Goal: Transaction & Acquisition: Purchase product/service

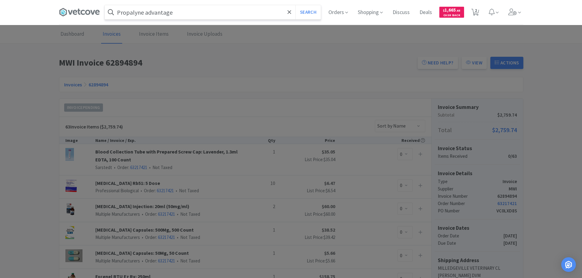
type input "Propalyne advantage"
click at [296, 5] on button "Search" at bounding box center [308, 12] width 25 height 14
select select "1"
select select "2"
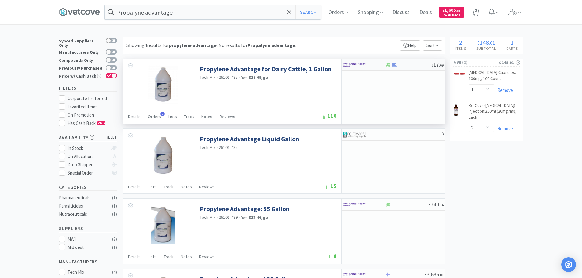
click at [374, 65] on div at bounding box center [360, 65] width 34 height 10
select select "1"
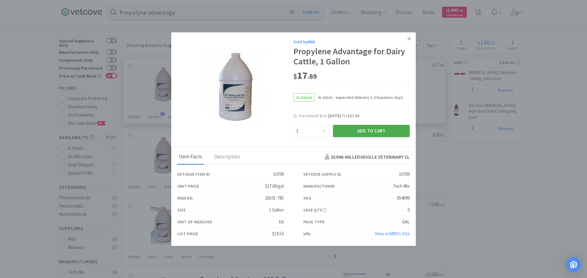
click at [355, 132] on button "Add to Cart" at bounding box center [371, 131] width 77 height 12
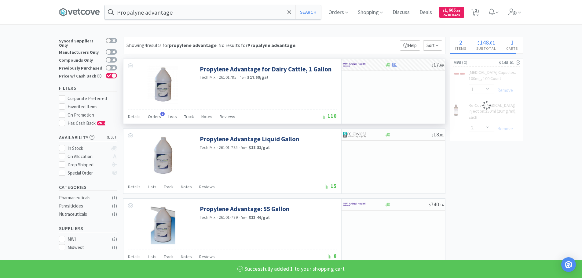
select select "1"
select select "2"
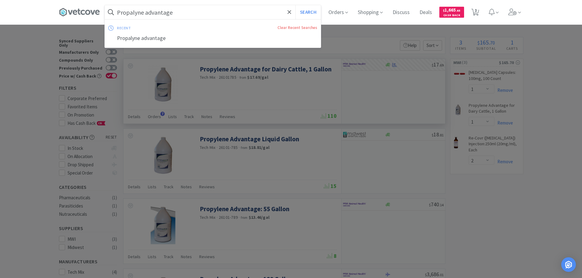
click at [181, 10] on input "Propalyne advantage" at bounding box center [213, 12] width 216 height 14
type input "wooden blocks"
click at [296, 5] on button "Search" at bounding box center [308, 12] width 25 height 14
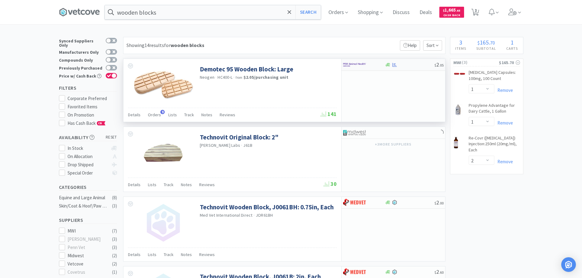
click at [410, 64] on div at bounding box center [410, 65] width 50 height 5
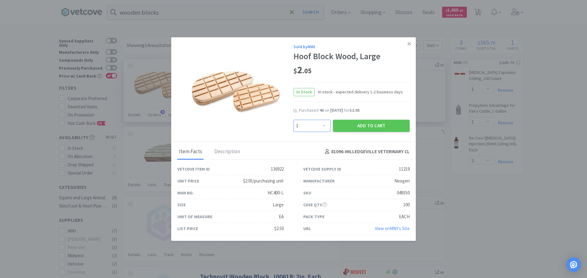
click at [326, 127] on select "Enter Quantity 1 2 3 4 5 6 7 8 9 10 11 12 13 14 15 16 17 18 19 20 Enter Quantity" at bounding box center [311, 126] width 37 height 12
select select "10"
click at [293, 120] on select "Enter Quantity 1 2 3 4 5 6 7 8 9 10 11 12 13 14 15 16 17 18 19 20 Enter Quantity" at bounding box center [311, 126] width 37 height 12
click at [348, 127] on button "Add to Cart" at bounding box center [371, 126] width 77 height 12
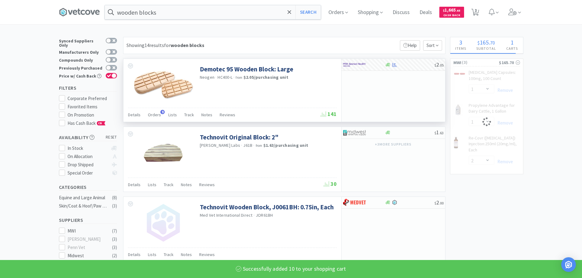
select select "10"
select select "1"
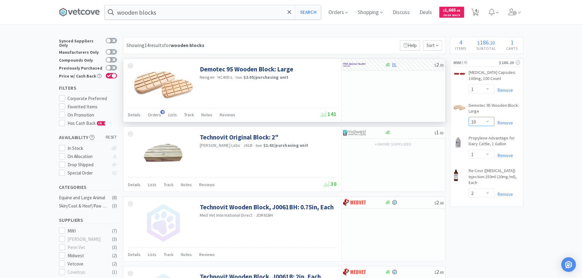
click at [487, 120] on select "Enter Quantity 1 2 3 4 5 6 7 8 9 10 11 12 13 14 15 16 17 18 19 20 Enter Quantity" at bounding box center [482, 121] width 26 height 9
click at [476, 121] on select "Enter Quantity 1 2 3 4 5 6 7 8 9 10 11 12 13 14 15 16 17 18 19 20 Enter Quantity" at bounding box center [482, 121] width 26 height 9
click at [506, 124] on link "Remove" at bounding box center [503, 123] width 19 height 6
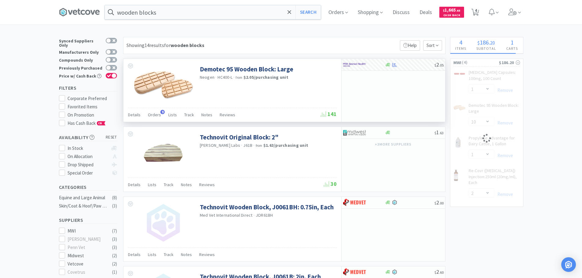
select select "2"
select select "1"
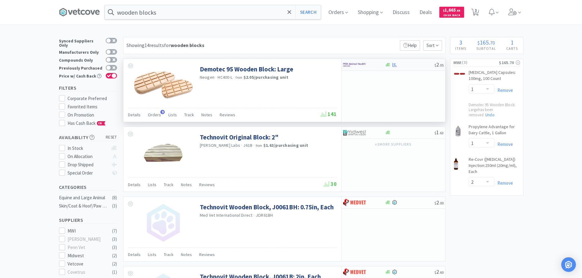
click at [373, 67] on div at bounding box center [360, 65] width 34 height 10
select select "1"
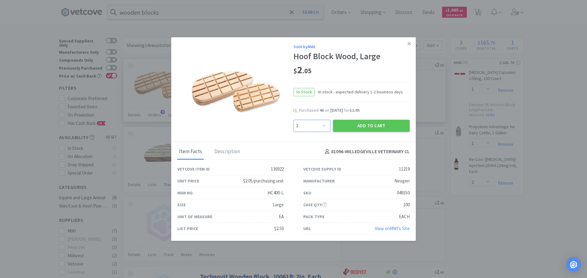
click at [323, 127] on select "Enter Quantity 1 2 3 4 5 6 7 8 9 10 11 12 13 14 15 16 17 18 19 20 Enter Quantity" at bounding box center [311, 126] width 37 height 12
click at [302, 126] on select "Enter Quantity 1 2 3 4 5 6 7 8 9 10 11 12 13 14 15 16 17 18 19 20 Enter Quantity" at bounding box center [311, 126] width 37 height 12
click at [297, 126] on select "Enter Quantity 1 2 3 4 5 6 7 8 9 10 11 12 13 14 15 16 17 18 19 20 Enter Quantity" at bounding box center [311, 126] width 37 height 12
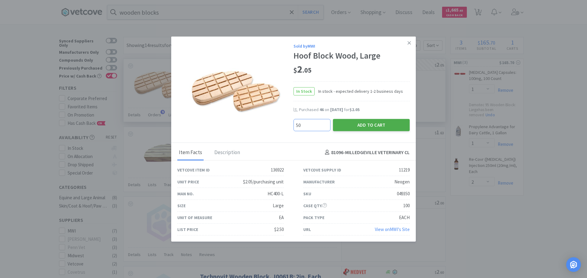
type input "50"
click at [371, 126] on button "Add to Cart" at bounding box center [371, 125] width 77 height 12
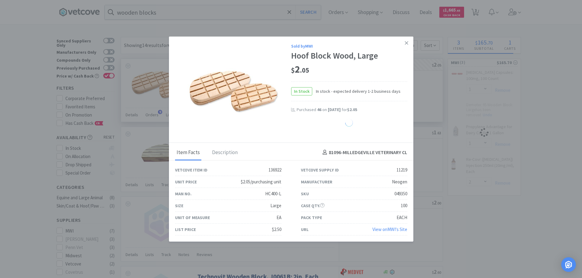
select select "2"
select select "1"
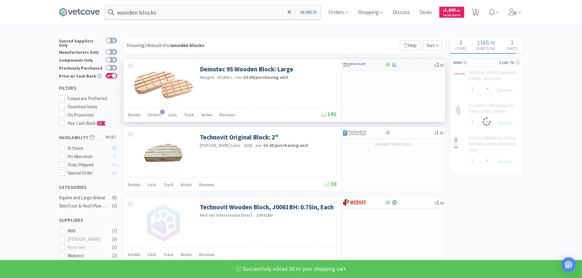
select select "1"
select select "50"
select select "2"
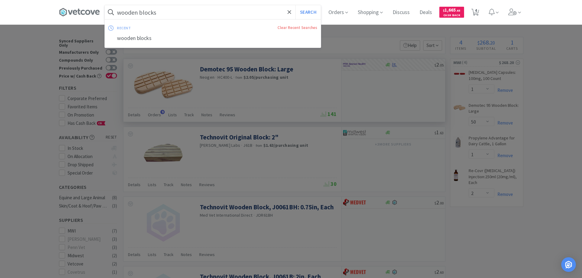
click at [167, 10] on input "wooden blocks" at bounding box center [213, 12] width 216 height 14
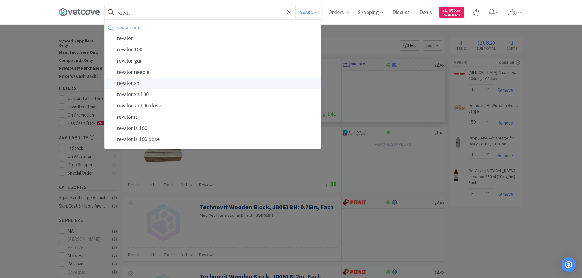
click at [149, 83] on div "revalor xh" at bounding box center [213, 83] width 216 height 11
type input "revalor xh"
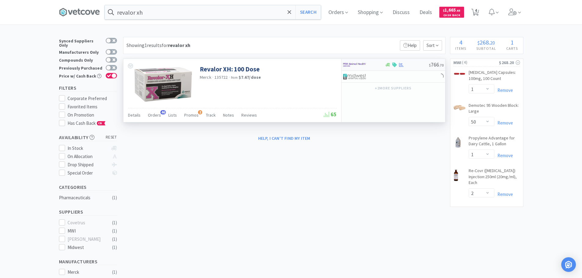
click at [399, 66] on div at bounding box center [402, 65] width 6 height 5
select select "1"
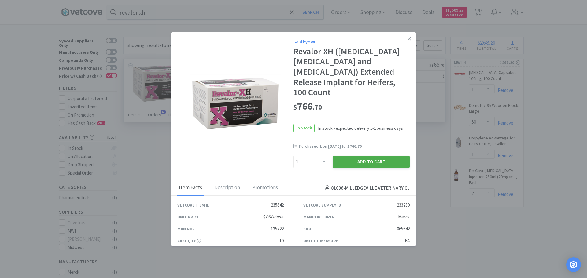
click at [357, 156] on button "Add to Cart" at bounding box center [371, 162] width 77 height 12
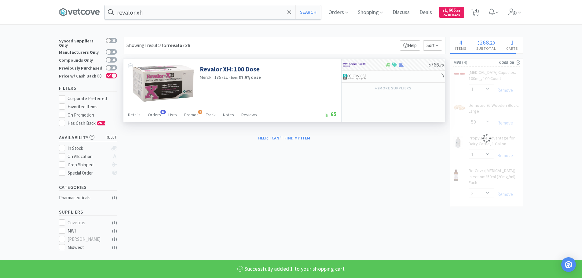
select select "1"
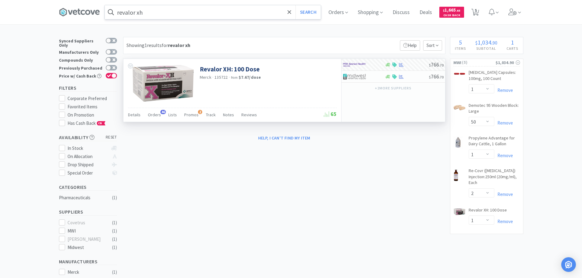
click at [146, 15] on input "revalor xh" at bounding box center [213, 12] width 216 height 14
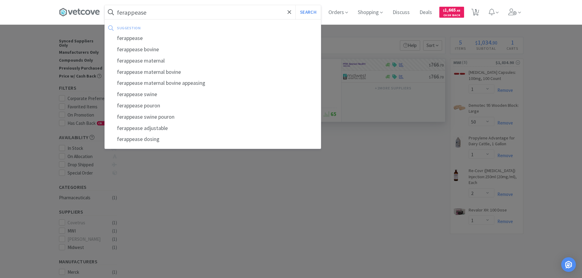
type input "ferappease"
click at [296, 5] on button "Search" at bounding box center [308, 12] width 25 height 14
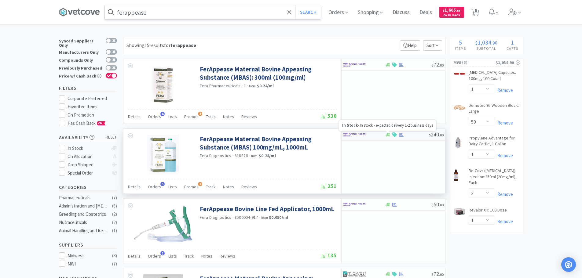
click at [388, 133] on icon at bounding box center [388, 135] width 5 height 5
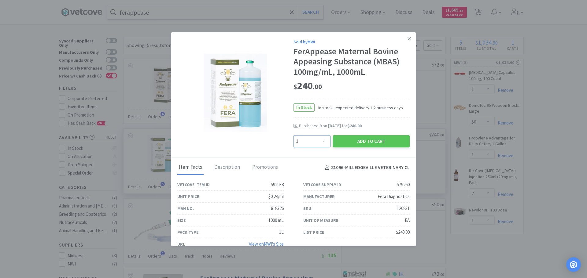
click at [321, 142] on select "Enter Quantity 1 2 3 4 5 6 7 8 9 10 11 12 13 14 15 16 17 18 19 20 Enter Quantity" at bounding box center [311, 141] width 37 height 12
select select "2"
click at [293, 135] on select "Enter Quantity 1 2 3 4 5 6 7 8 9 10 11 12 13 14 15 16 17 18 19 20 Enter Quantity" at bounding box center [311, 141] width 37 height 12
click at [376, 140] on button "Add to Cart" at bounding box center [371, 141] width 77 height 12
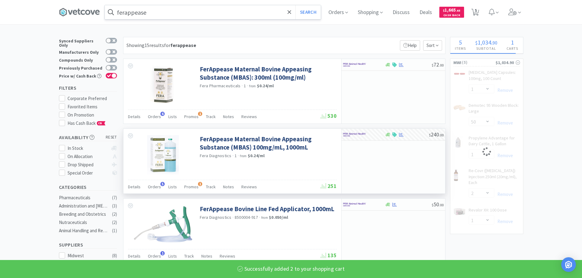
select select "2"
select select "1"
select select "2"
select select "1"
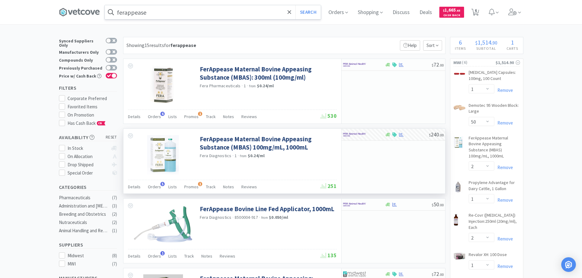
click at [169, 12] on input "ferappease" at bounding box center [213, 12] width 216 height 14
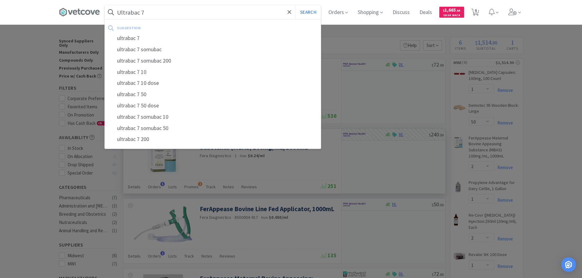
type input "Ultrabac 7"
click at [296, 5] on button "Search" at bounding box center [308, 12] width 25 height 14
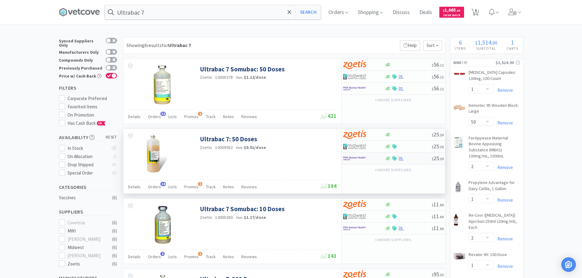
click at [377, 162] on div at bounding box center [364, 158] width 42 height 10
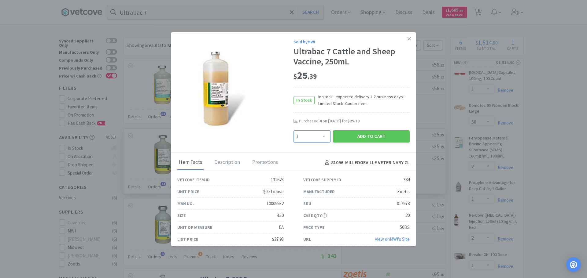
click at [321, 137] on select "Enter Quantity 1 2 3 4 5 6 7 8 9 10 11 12 13 14 15 16 17 18 19 20 Enter Quantity" at bounding box center [311, 136] width 37 height 12
select select "10"
click at [293, 130] on select "Enter Quantity 1 2 3 4 5 6 7 8 9 10 11 12 13 14 15 16 17 18 19 20 Enter Quantity" at bounding box center [311, 136] width 37 height 12
click at [407, 37] on icon at bounding box center [408, 39] width 3 height 6
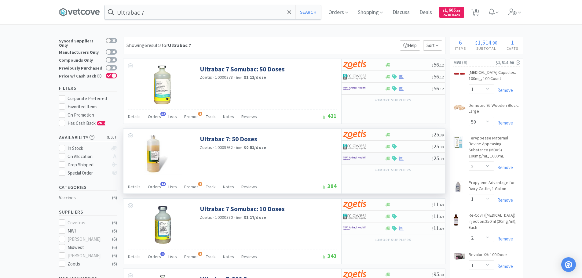
click at [375, 161] on div at bounding box center [360, 158] width 34 height 10
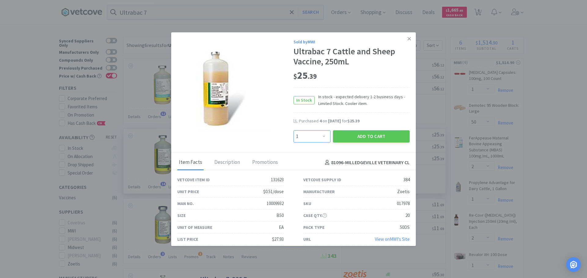
click at [321, 138] on select "Enter Quantity 1 2 3 4 5 6 7 8 9 10 11 12 13 14 15 16 17 18 19 20 Enter Quantity" at bounding box center [311, 136] width 37 height 12
select select "10"
click at [293, 130] on select "Enter Quantity 1 2 3 4 5 6 7 8 9 10 11 12 13 14 15 16 17 18 19 20 Enter Quantity" at bounding box center [311, 136] width 37 height 12
click at [343, 139] on button "Add to Cart" at bounding box center [371, 136] width 77 height 12
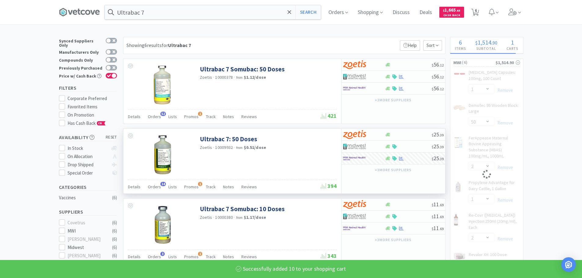
select select "10"
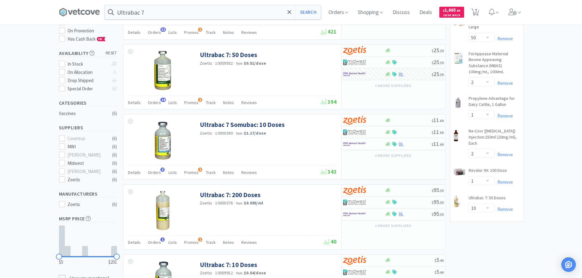
scroll to position [92, 0]
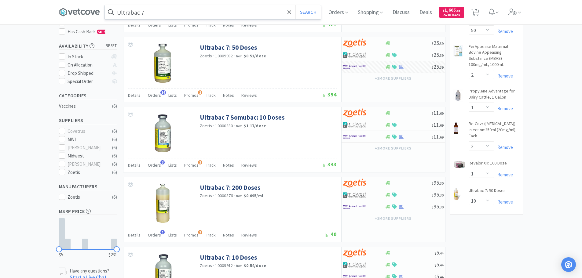
click at [154, 14] on input "Ultrabac 7" at bounding box center [213, 12] width 216 height 14
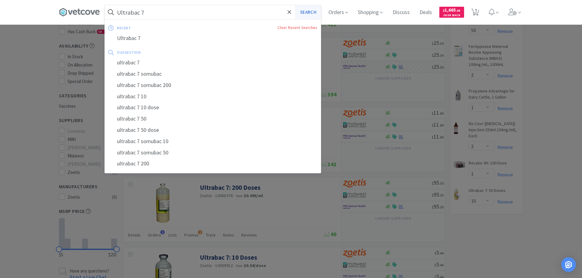
click at [309, 12] on button "Search" at bounding box center [308, 12] width 25 height 14
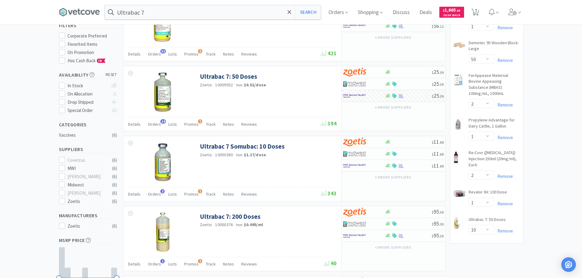
scroll to position [65, 0]
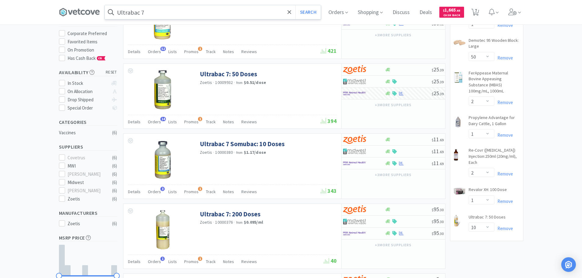
click at [168, 17] on input "Ultrabac 7" at bounding box center [213, 12] width 216 height 14
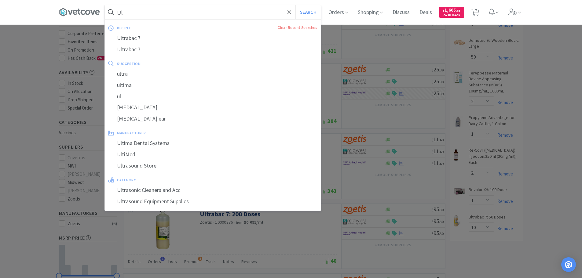
type input "U"
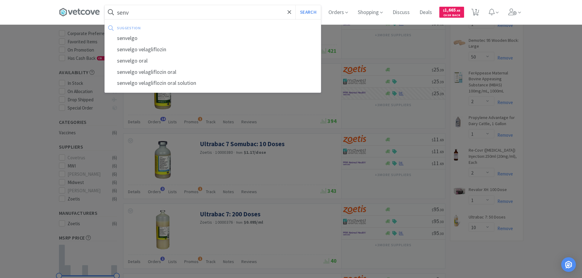
click at [132, 40] on div "senvelgo" at bounding box center [213, 38] width 216 height 11
type input "senvelgo"
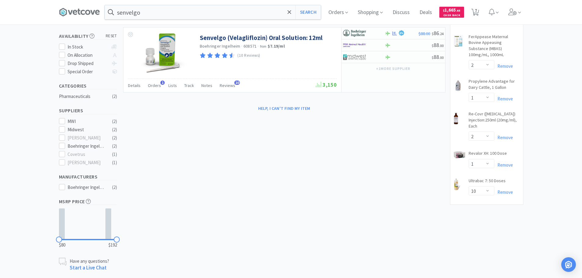
scroll to position [110, 0]
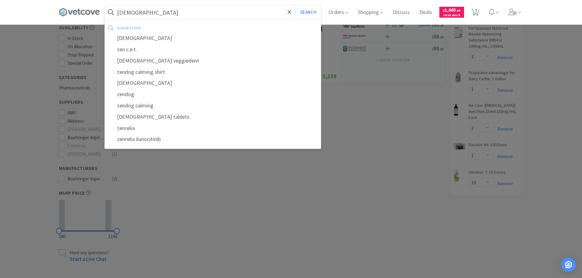
click at [135, 122] on div "[DEMOGRAPHIC_DATA] tablets" at bounding box center [213, 117] width 216 height 11
type input "[DEMOGRAPHIC_DATA] tablets"
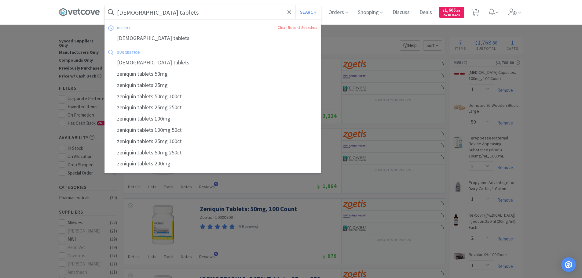
click at [171, 14] on input "[DEMOGRAPHIC_DATA] tablets" at bounding box center [213, 12] width 216 height 14
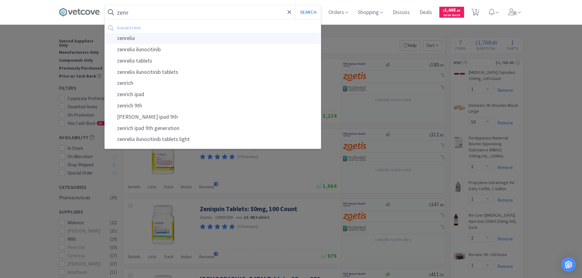
click at [124, 39] on div "zenrelia" at bounding box center [213, 38] width 216 height 11
type input "zenrelia"
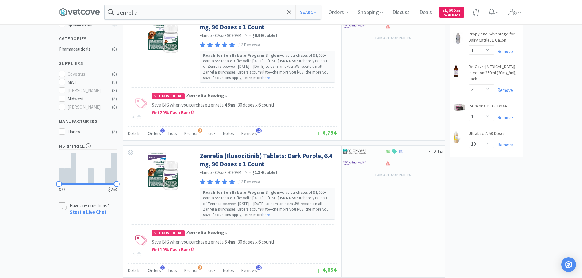
scroll to position [92, 0]
